Goal: Information Seeking & Learning: Learn about a topic

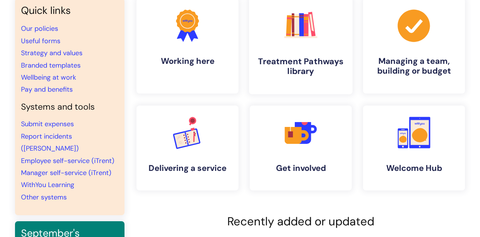
scroll to position [76, 0]
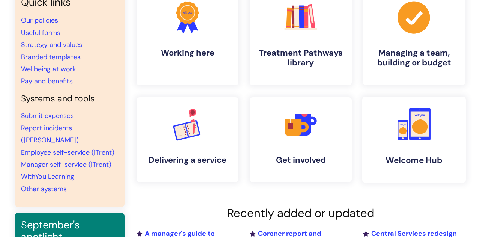
click at [379, 111] on link ".cls-1{fill:#f89b22;}.cls-1,.cls-2,.cls-3{stroke-width:0px;}.cls-2{fill:#2d3cff…" at bounding box center [413, 139] width 103 height 86
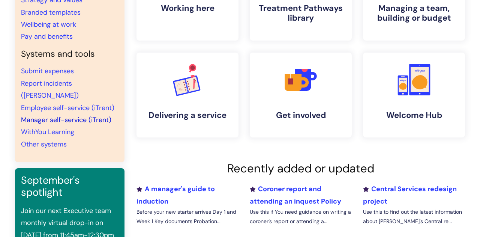
scroll to position [120, 0]
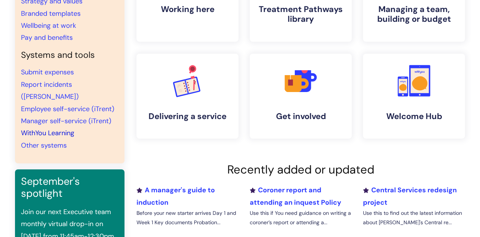
click at [42, 128] on link "WithYou Learning" at bounding box center [47, 132] width 53 height 9
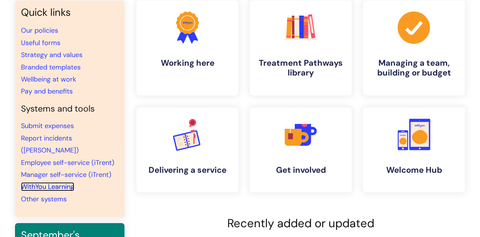
scroll to position [64, 0]
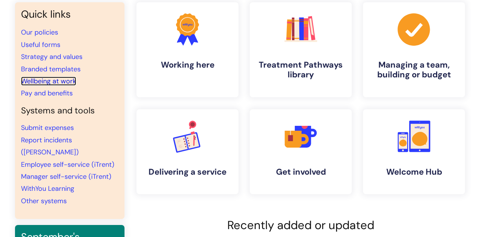
click at [72, 78] on link "Wellbeing at work" at bounding box center [48, 80] width 55 height 9
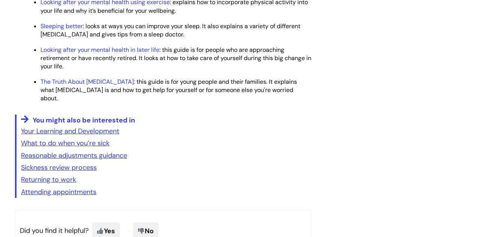
scroll to position [1167, 0]
click at [69, 171] on link "Sickness review process" at bounding box center [59, 166] width 76 height 9
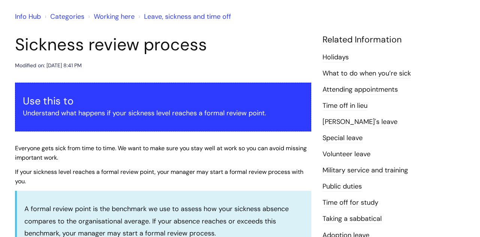
scroll to position [12, 0]
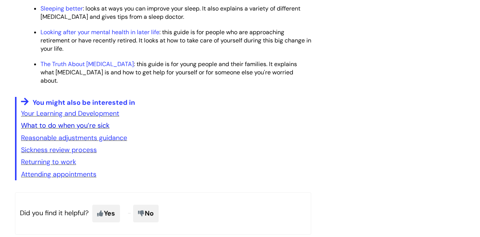
scroll to position [1185, 0]
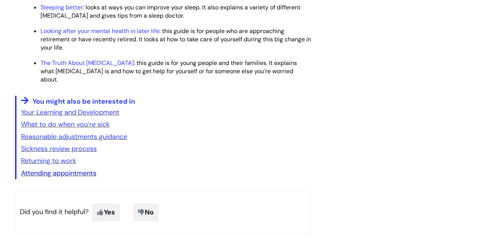
click at [45, 177] on link "Attending appointments" at bounding box center [58, 172] width 75 height 9
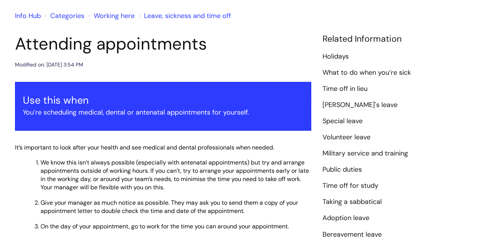
scroll to position [78, 0]
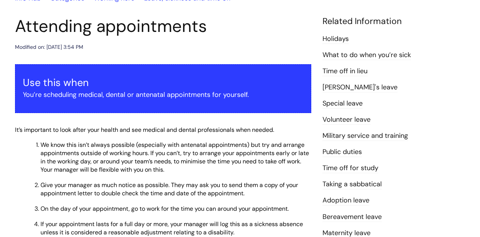
click at [339, 36] on link "Holidays" at bounding box center [335, 39] width 26 height 10
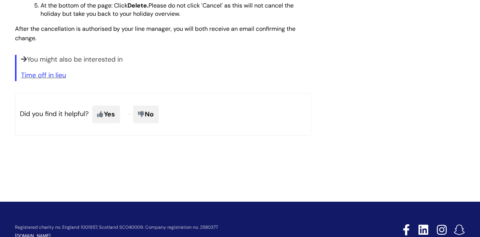
scroll to position [1025, 0]
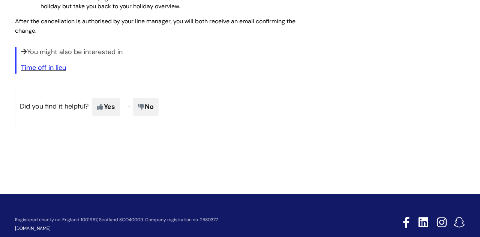
click at [36, 67] on link "Time off in lieu" at bounding box center [43, 67] width 45 height 9
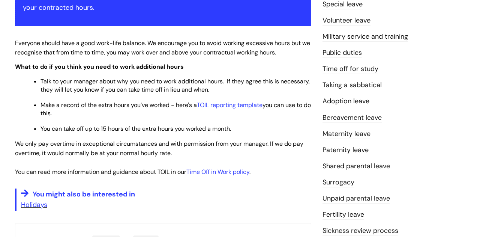
scroll to position [177, 0]
click at [341, 87] on link "Taking a sabbatical" at bounding box center [351, 85] width 59 height 10
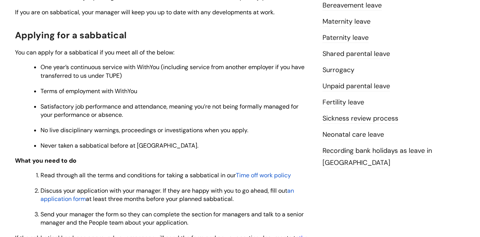
scroll to position [280, 0]
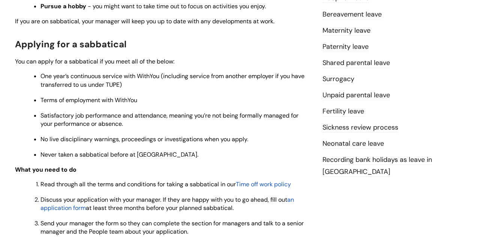
click at [330, 79] on link "Surrogacy" at bounding box center [338, 79] width 32 height 10
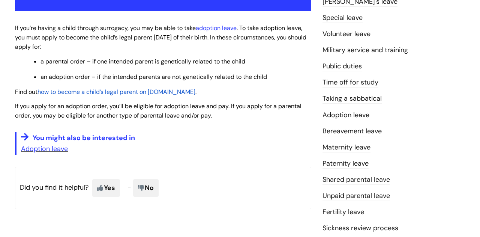
scroll to position [181, 0]
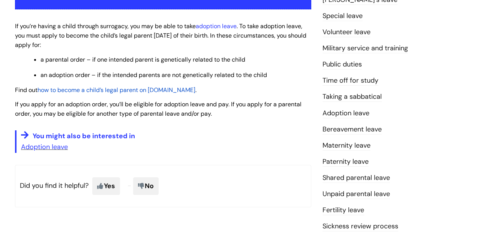
click at [350, 124] on link "Bereavement leave" at bounding box center [351, 129] width 59 height 10
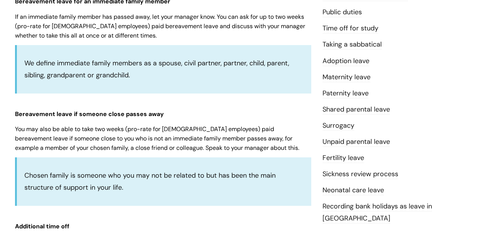
scroll to position [221, 0]
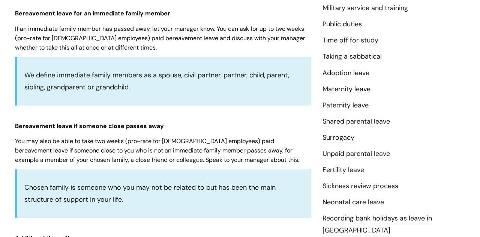
click at [354, 152] on link "Unpaid parental leave" at bounding box center [355, 154] width 67 height 10
